Goal: Task Accomplishment & Management: Manage account settings

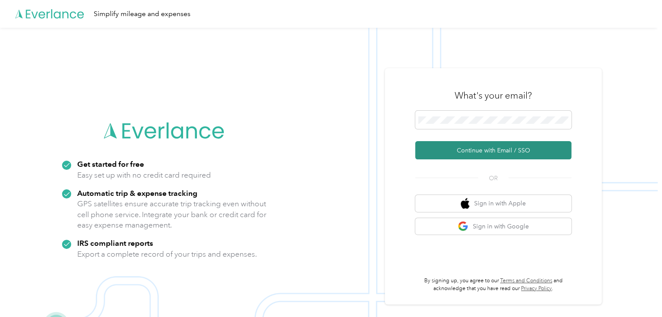
click at [499, 154] on button "Continue with Email / SSO" at bounding box center [493, 150] width 156 height 18
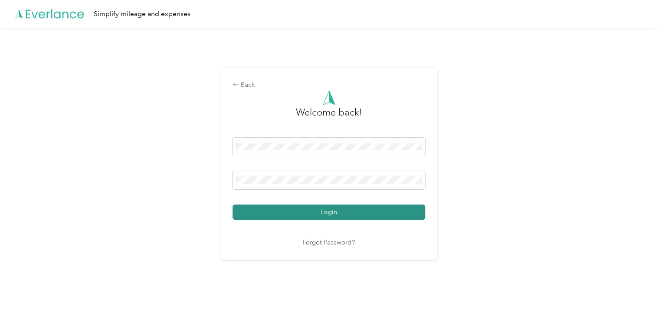
click at [342, 209] on button "Login" at bounding box center [329, 211] width 193 height 15
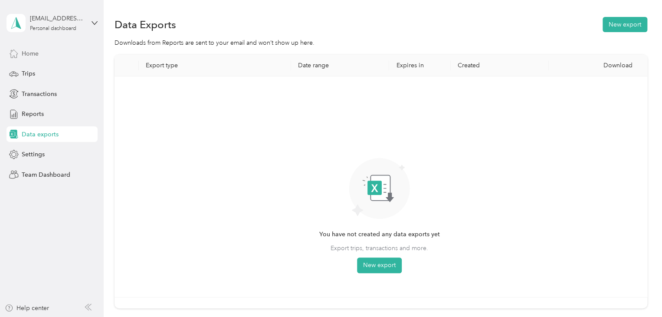
click at [36, 54] on span "Home" at bounding box center [30, 53] width 17 height 9
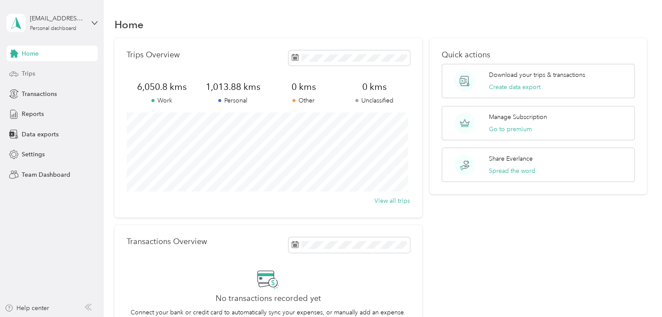
click at [35, 75] on div "Trips" at bounding box center [52, 74] width 91 height 16
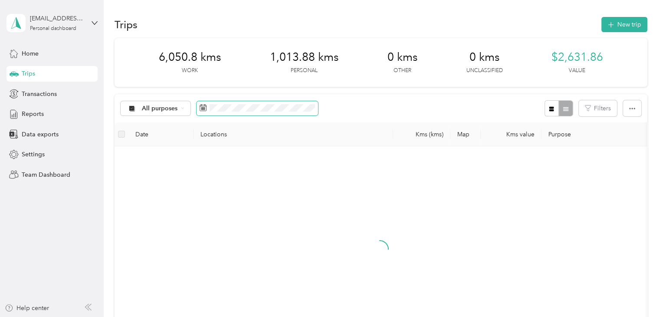
click at [236, 112] on span at bounding box center [257, 108] width 121 height 15
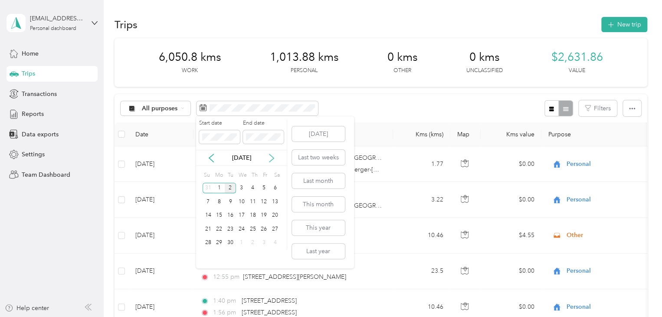
click at [270, 155] on icon at bounding box center [271, 158] width 9 height 9
click at [210, 157] on icon at bounding box center [211, 158] width 4 height 8
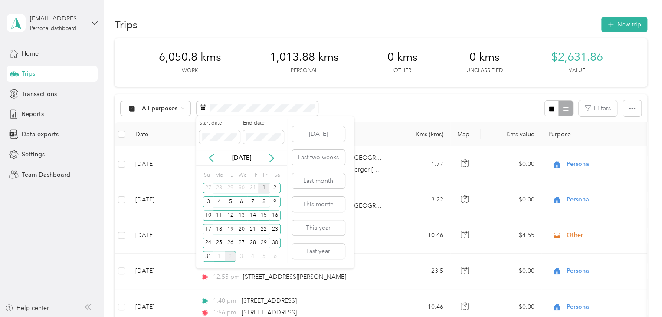
click at [265, 189] on div "1" at bounding box center [263, 188] width 11 height 11
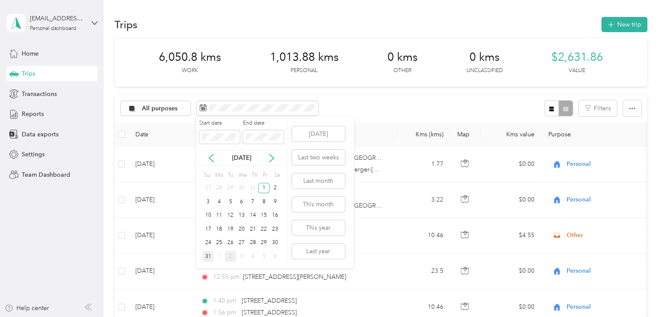
click at [208, 256] on div "31" at bounding box center [208, 256] width 11 height 11
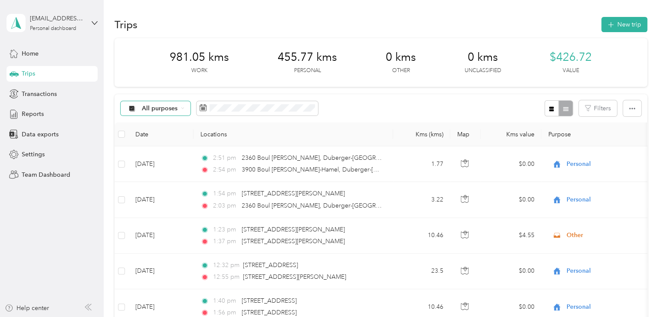
click at [166, 109] on span "All purposes" at bounding box center [160, 108] width 36 height 6
click at [144, 157] on li "Work" at bounding box center [155, 154] width 69 height 15
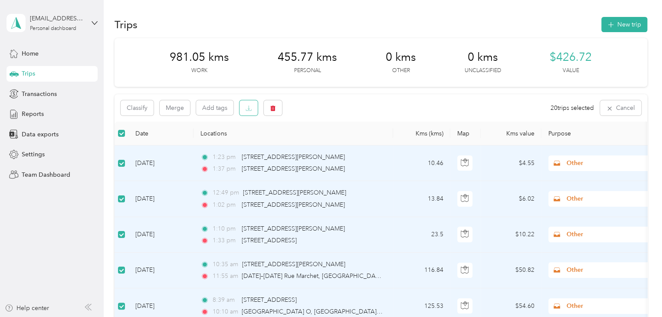
click at [245, 110] on button "button" at bounding box center [248, 107] width 18 height 15
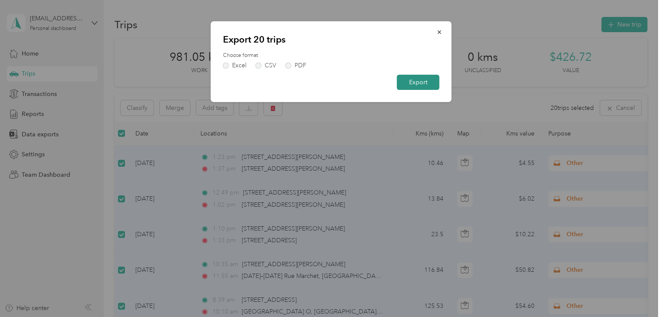
click at [411, 82] on button "Export" at bounding box center [418, 82] width 43 height 15
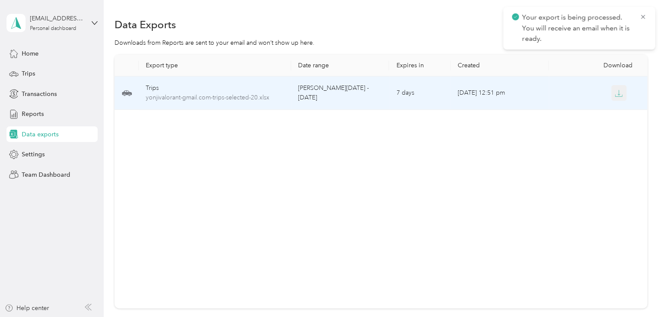
click at [615, 92] on icon "button" at bounding box center [619, 93] width 8 height 8
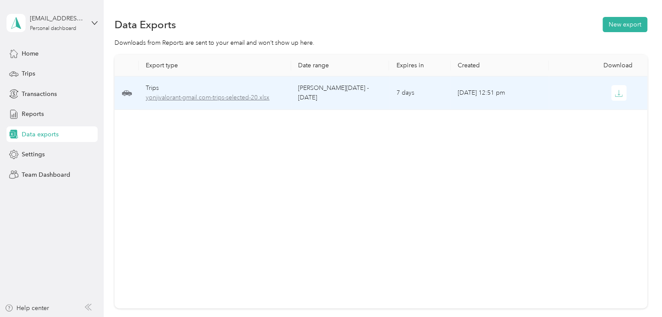
click at [259, 99] on span "yonjivalorant-gmail.com-trips-selected-20.xlsx" at bounding box center [215, 98] width 138 height 10
click at [186, 101] on span "yonjivalorant-gmail.com-trips-selected-20.xlsx" at bounding box center [215, 98] width 138 height 10
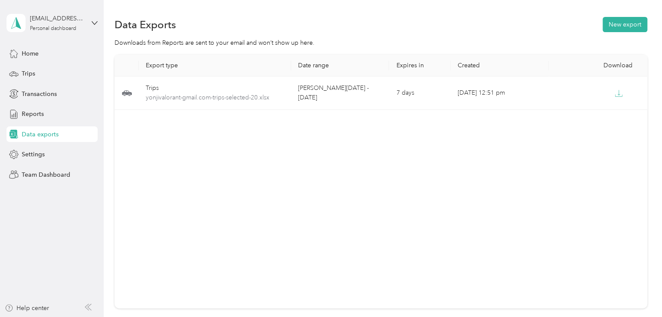
click at [259, 126] on div "Export type Date range Expires in Created Download Trips yonjivalorant-gmail.co…" at bounding box center [381, 181] width 533 height 253
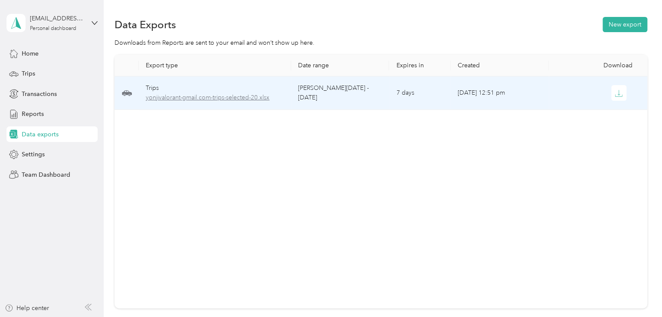
drag, startPoint x: 231, startPoint y: 98, endPoint x: 229, endPoint y: 93, distance: 5.1
click at [230, 93] on span "yonjivalorant-gmail.com-trips-selected-20.xlsx" at bounding box center [215, 98] width 138 height 10
click at [224, 98] on span "yonjivalorant-gmail.com-trips-selected-20.xlsx" at bounding box center [215, 98] width 138 height 10
click at [579, 88] on div at bounding box center [598, 93] width 84 height 16
click at [615, 92] on icon "button" at bounding box center [619, 93] width 8 height 8
